Goal: Task Accomplishment & Management: Manage account settings

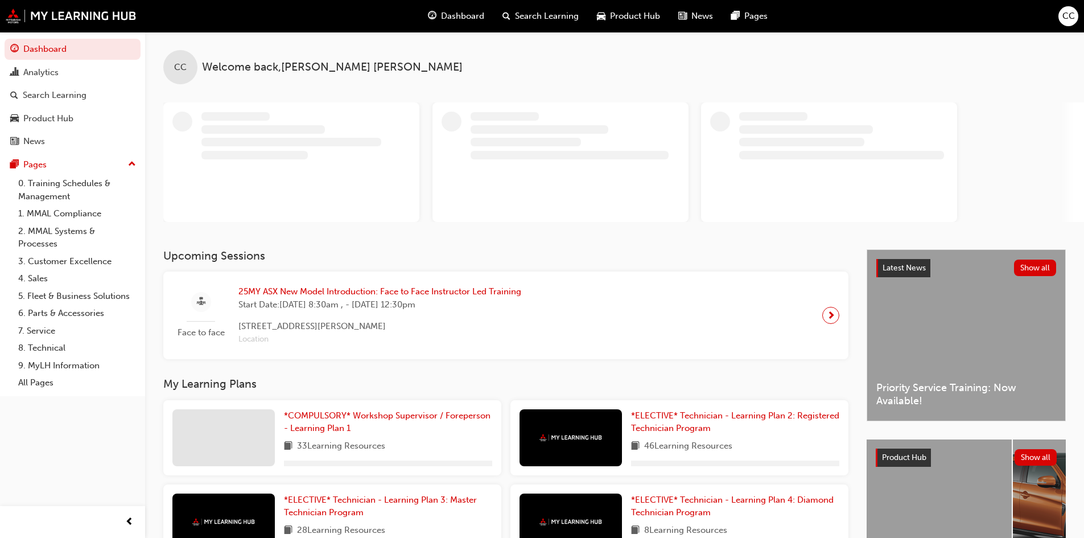
click at [1078, 18] on div "Dashboard Search Learning Product Hub News Pages CC" at bounding box center [542, 16] width 1084 height 32
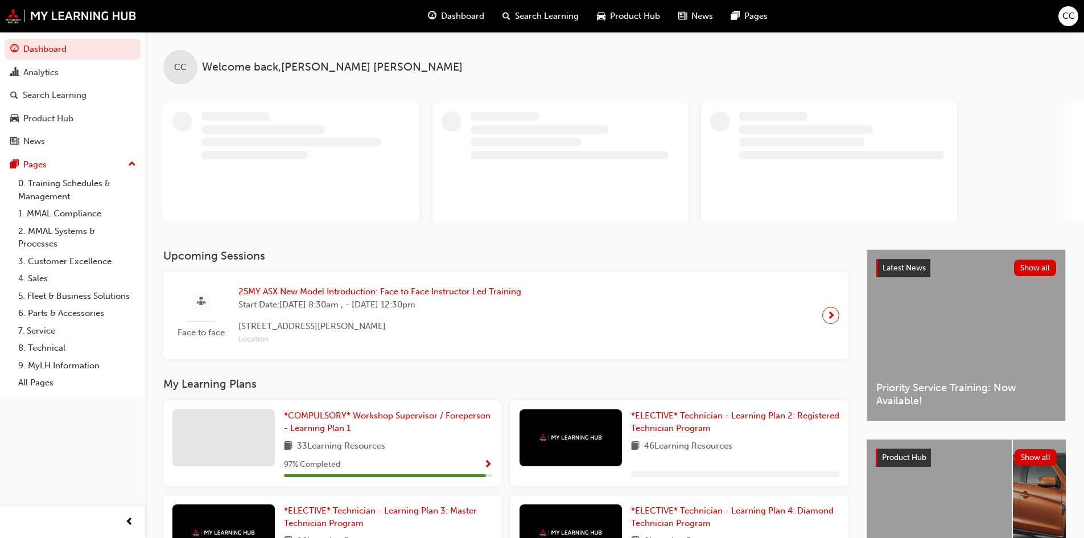
click at [1071, 18] on span "CC" at bounding box center [1068, 16] width 13 height 13
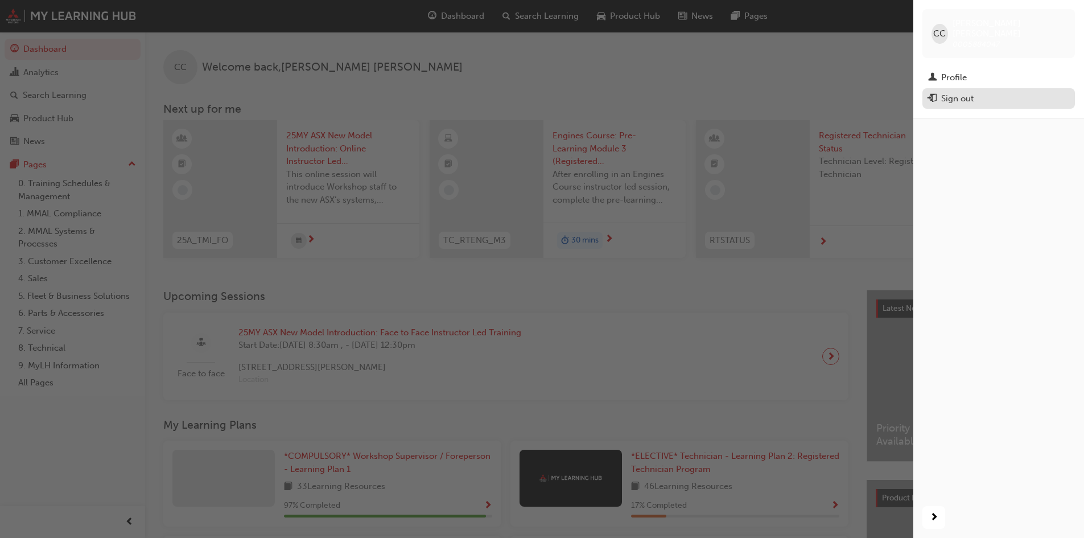
click at [970, 92] on div "Sign out" at bounding box center [957, 98] width 32 height 13
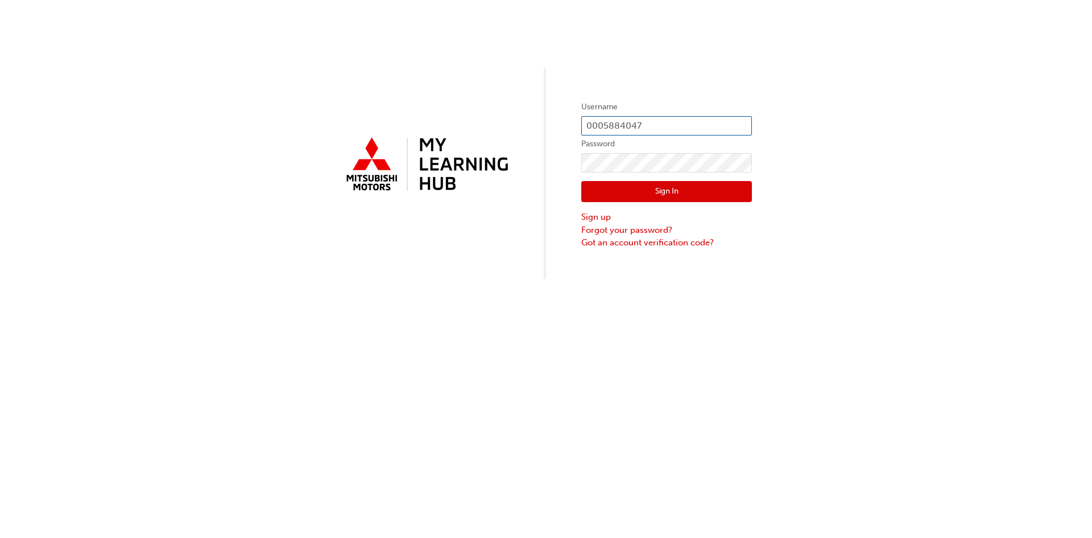
click at [637, 124] on input "0005884047" at bounding box center [666, 125] width 171 height 19
click at [862, 133] on div "Username 0005884047 Password Sign In Sign up Forgot your password? Got an accou…" at bounding box center [546, 139] width 1092 height 279
click at [714, 146] on label "Password" at bounding box center [666, 144] width 171 height 14
click at [720, 117] on input "0005884047" at bounding box center [666, 125] width 171 height 19
type input "0"
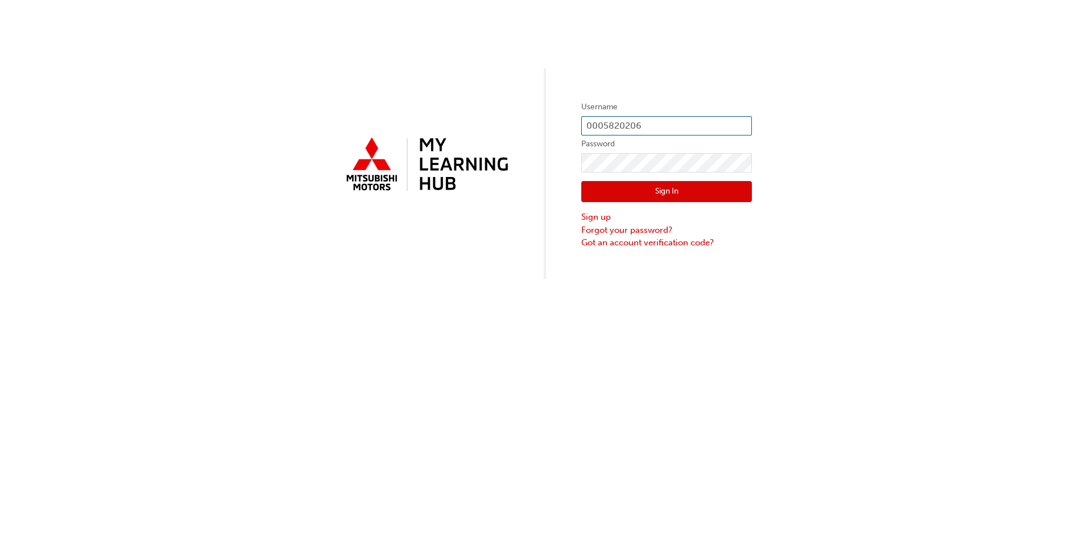
type input "0005820206"
click at [598, 196] on button "Sign In" at bounding box center [666, 192] width 171 height 22
